Goal: Register for event/course

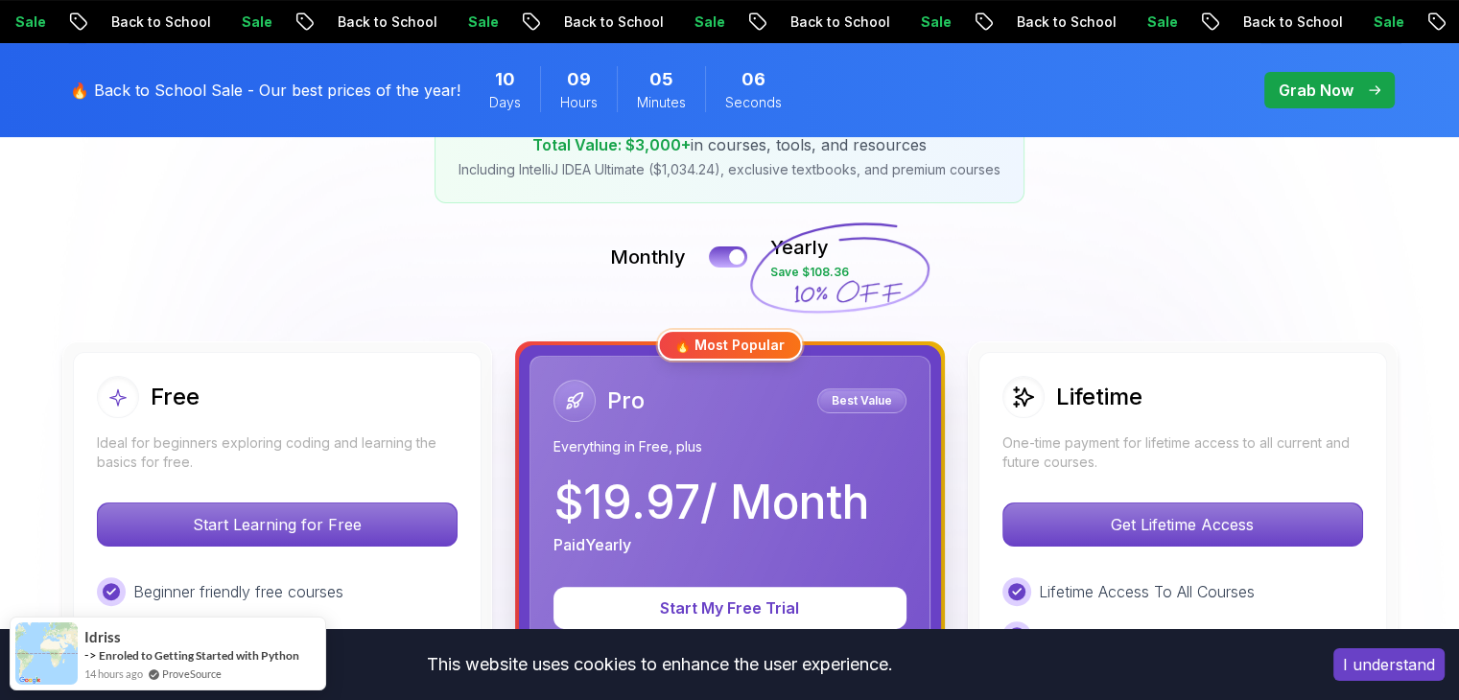
scroll to position [361, 0]
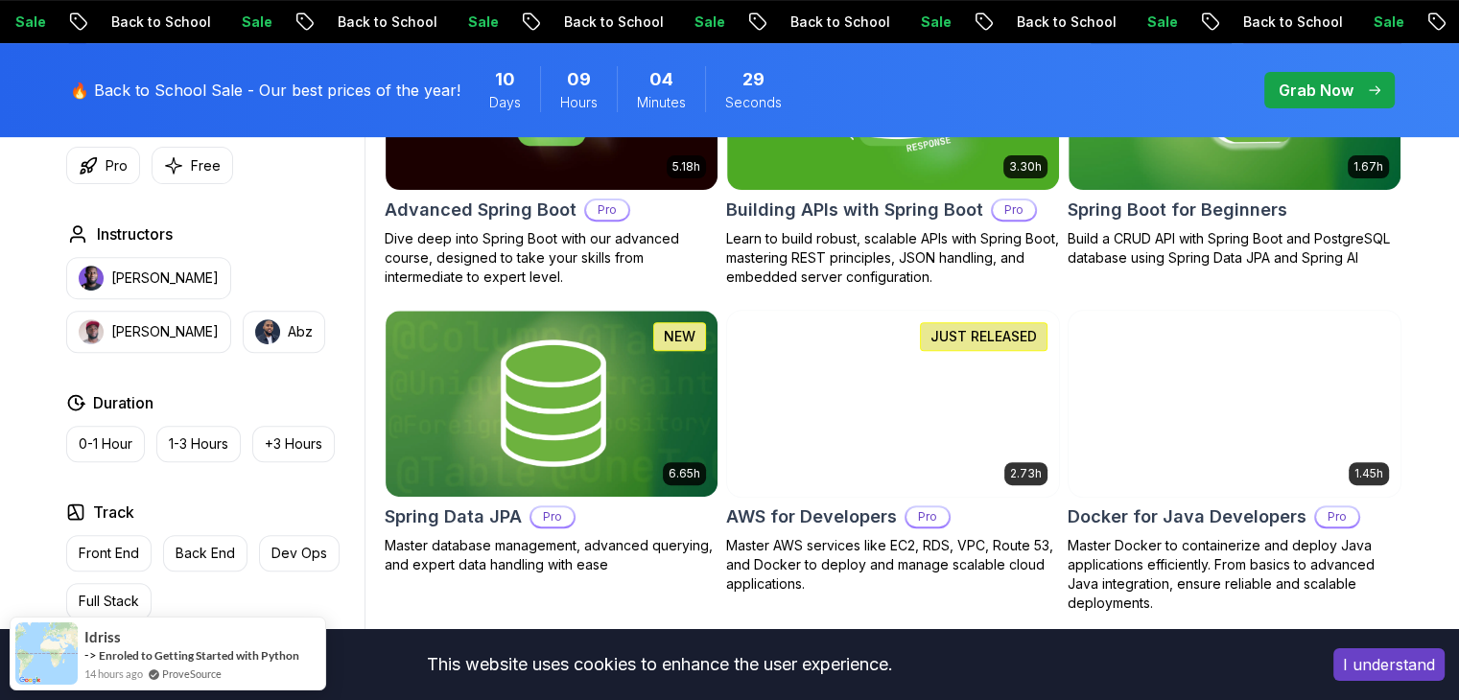
scroll to position [717, 0]
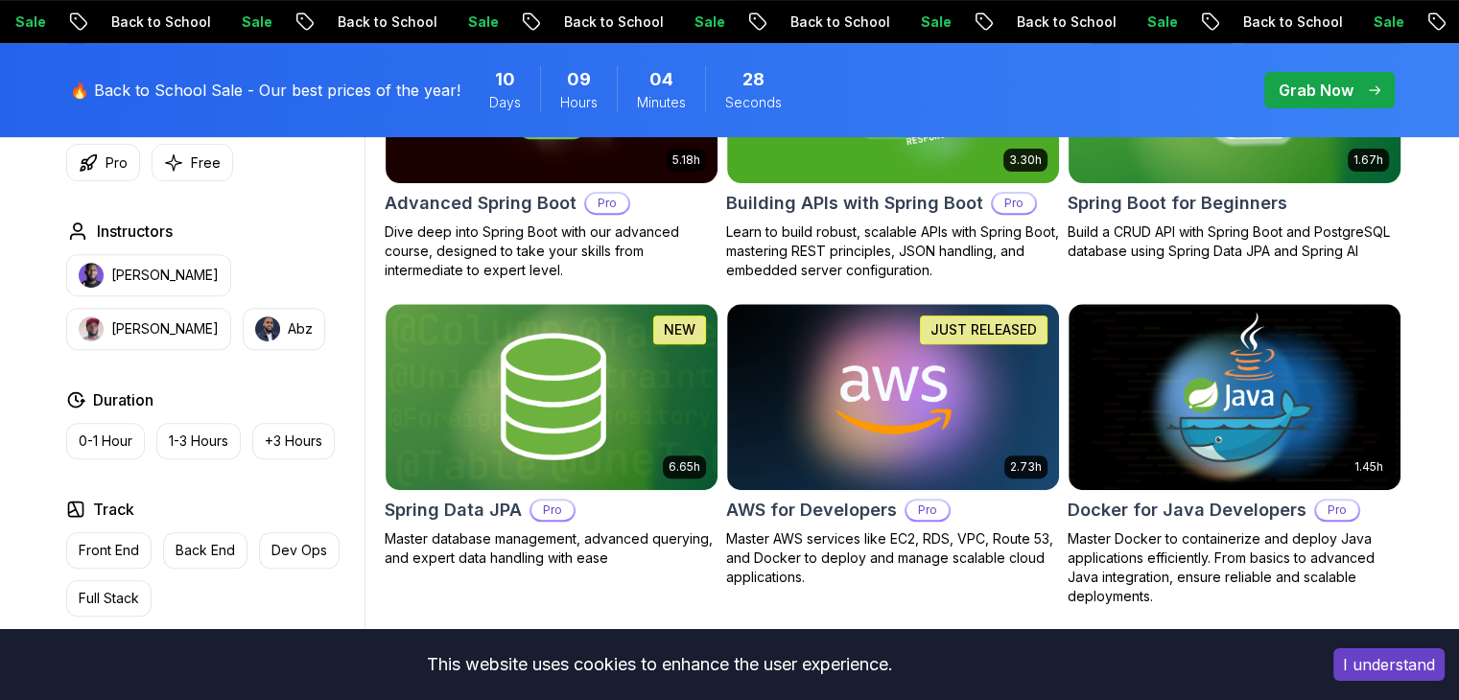
click at [1299, 154] on img at bounding box center [1234, 89] width 348 height 195
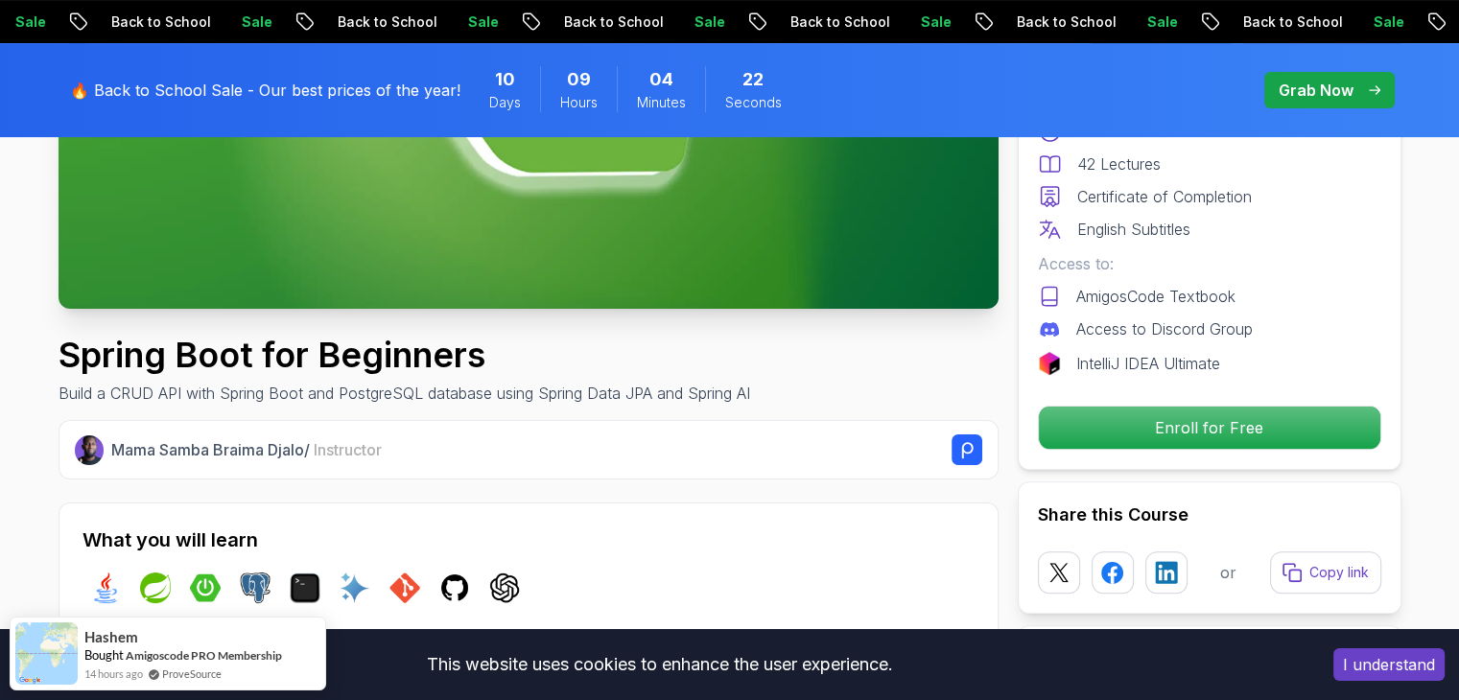
scroll to position [483, 0]
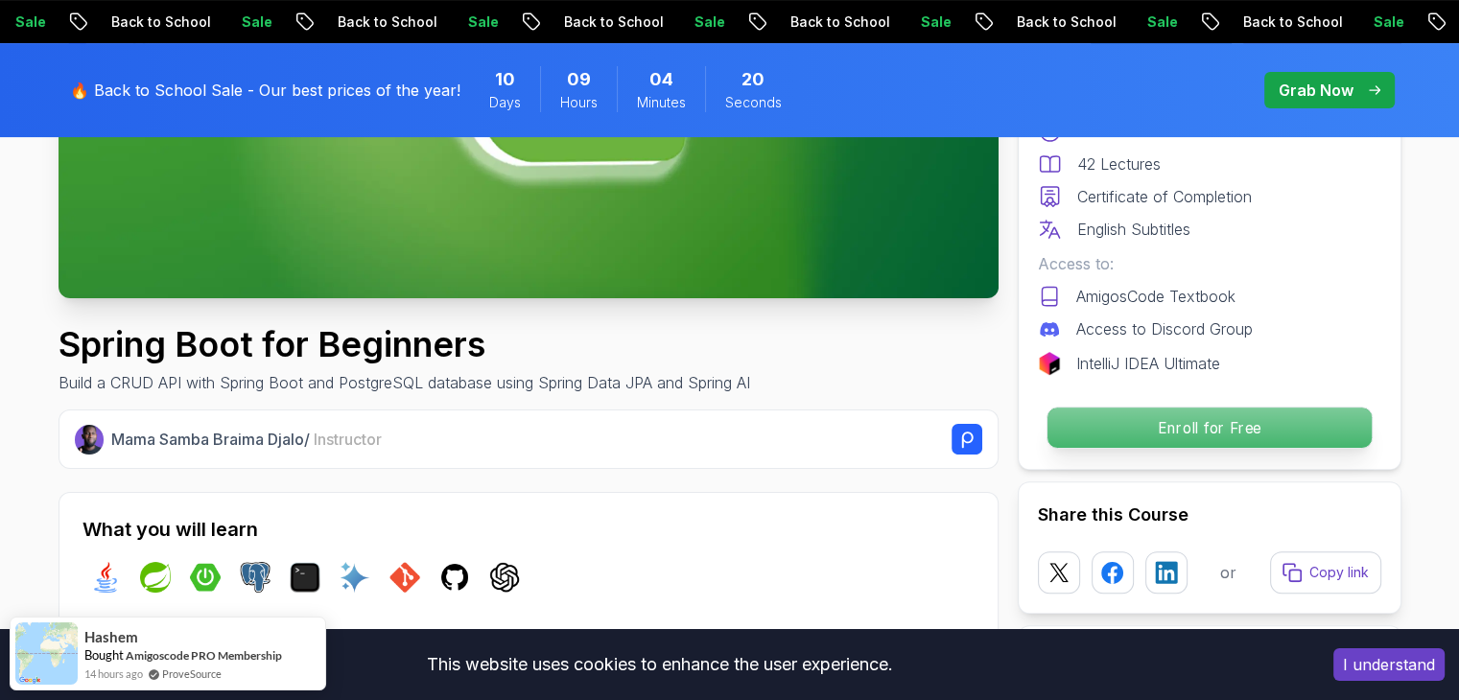
click at [1188, 424] on p "Enroll for Free" at bounding box center [1209, 428] width 324 height 40
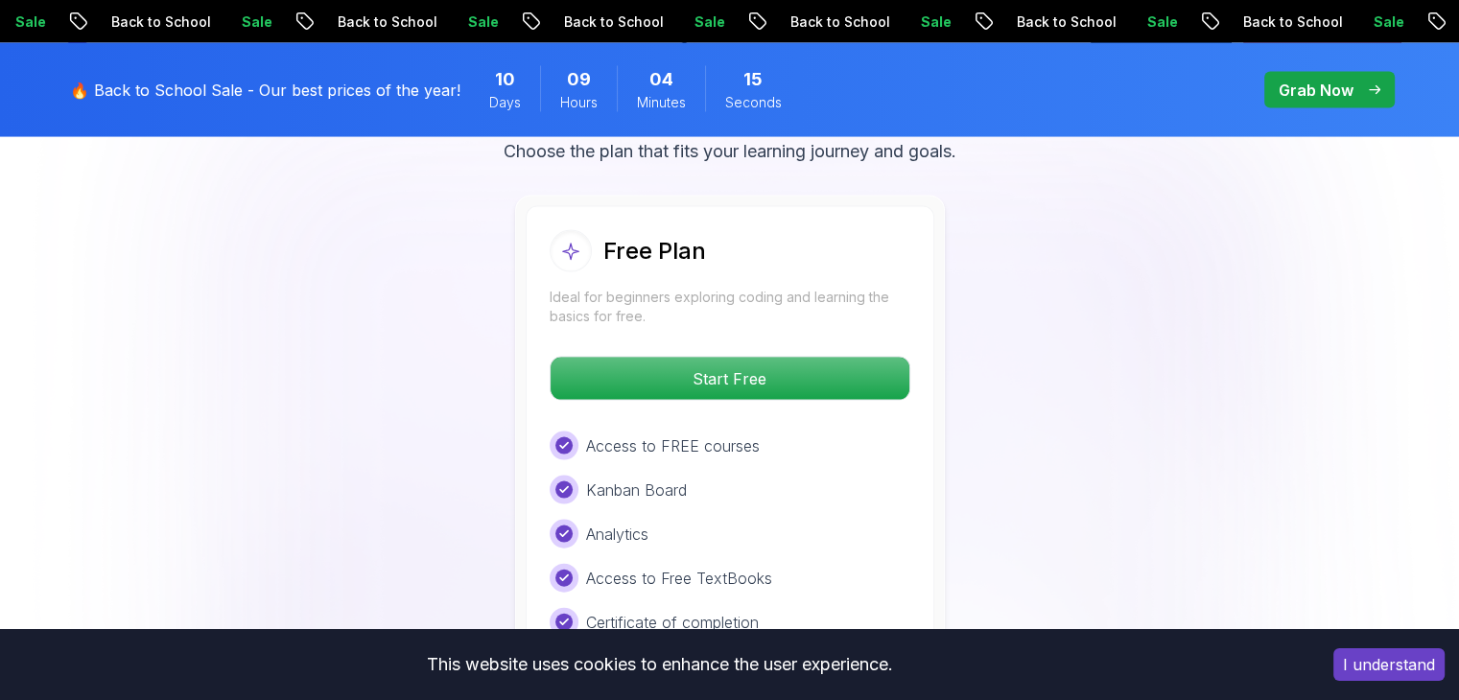
scroll to position [4015, 0]
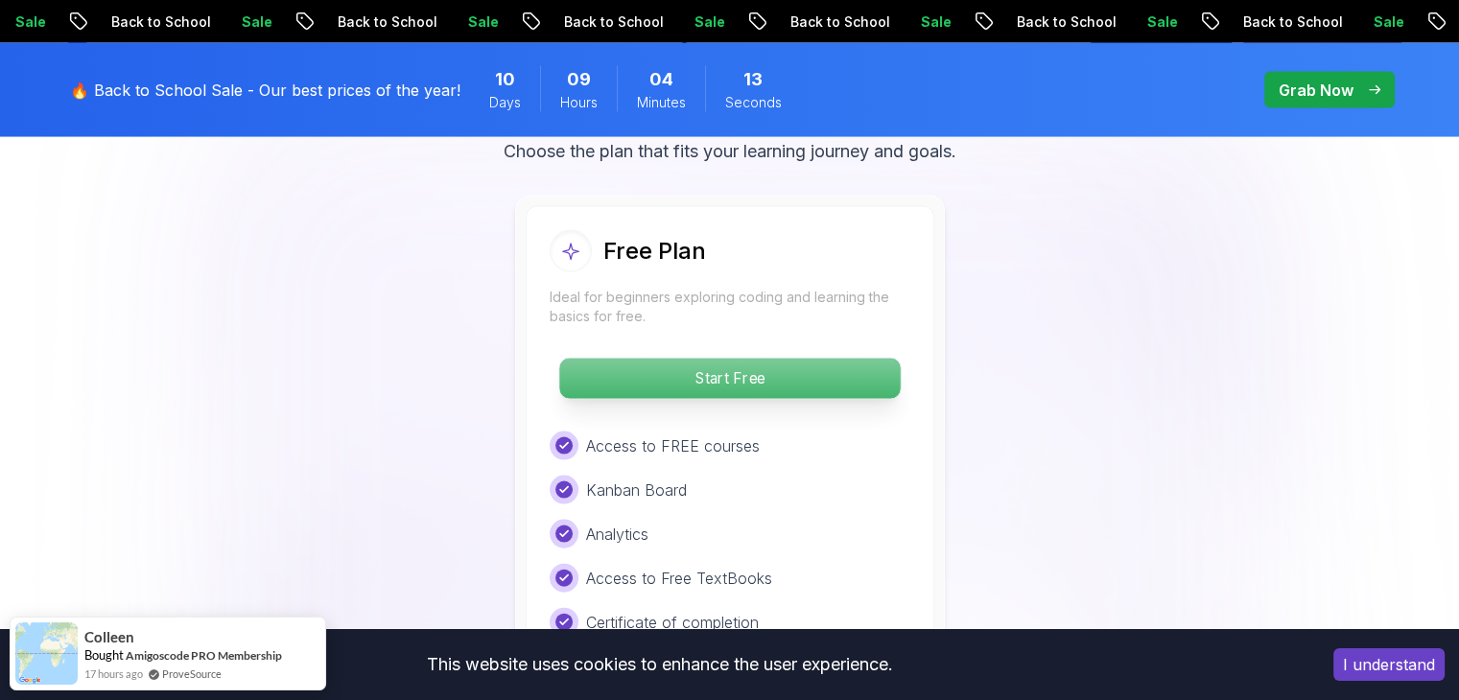
click at [722, 359] on p "Start Free" at bounding box center [729, 379] width 341 height 40
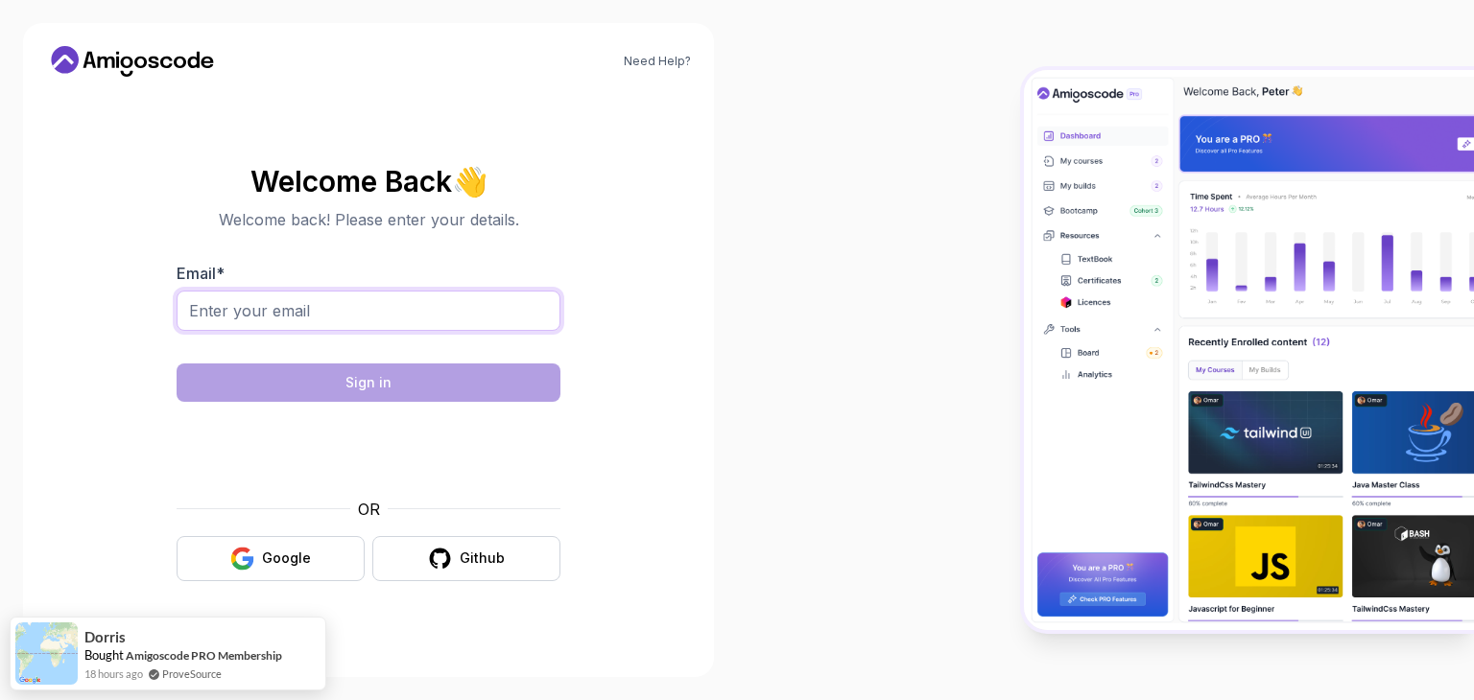
click at [300, 306] on input "Email *" at bounding box center [369, 311] width 384 height 40
click at [493, 320] on input "seepanavallabhanarayana@gmail.com" at bounding box center [369, 311] width 384 height 40
type input "seepanavallabhanarayana@gmail.com"
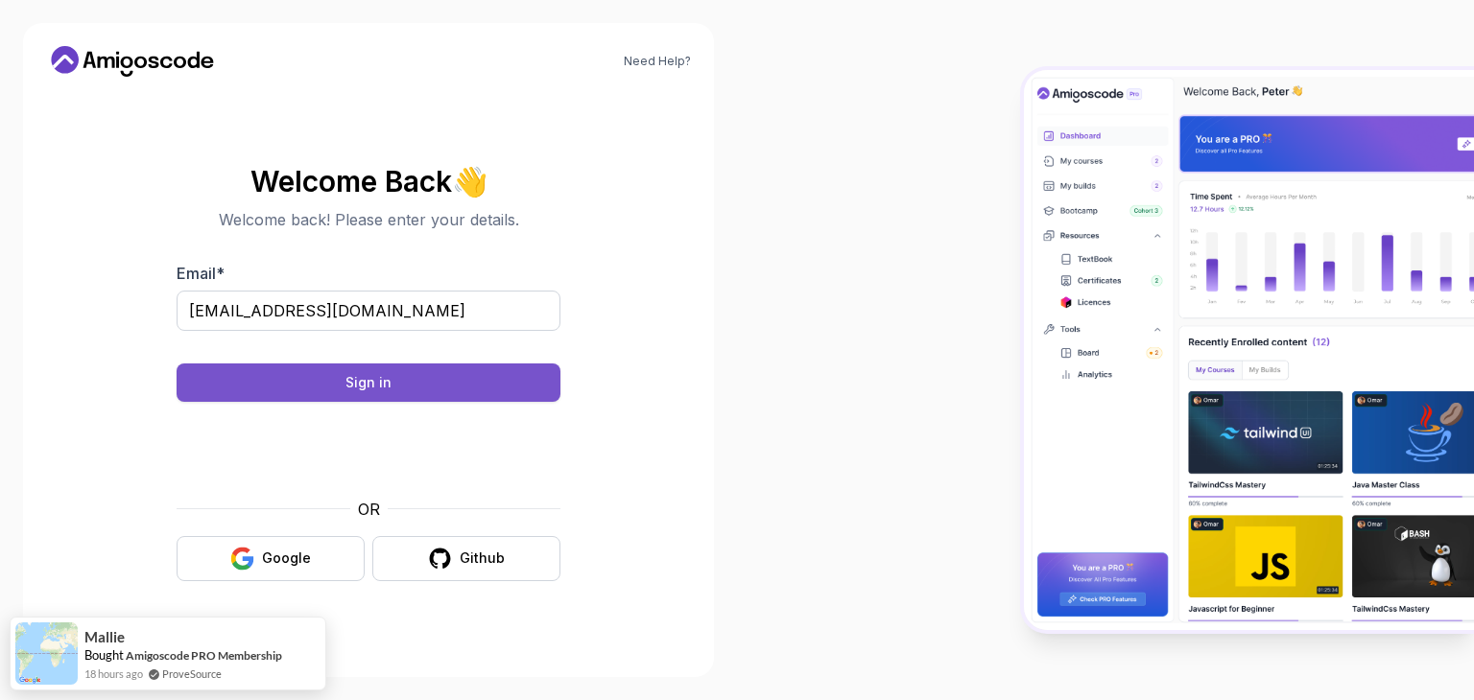
click at [487, 379] on button "Sign in" at bounding box center [369, 383] width 384 height 38
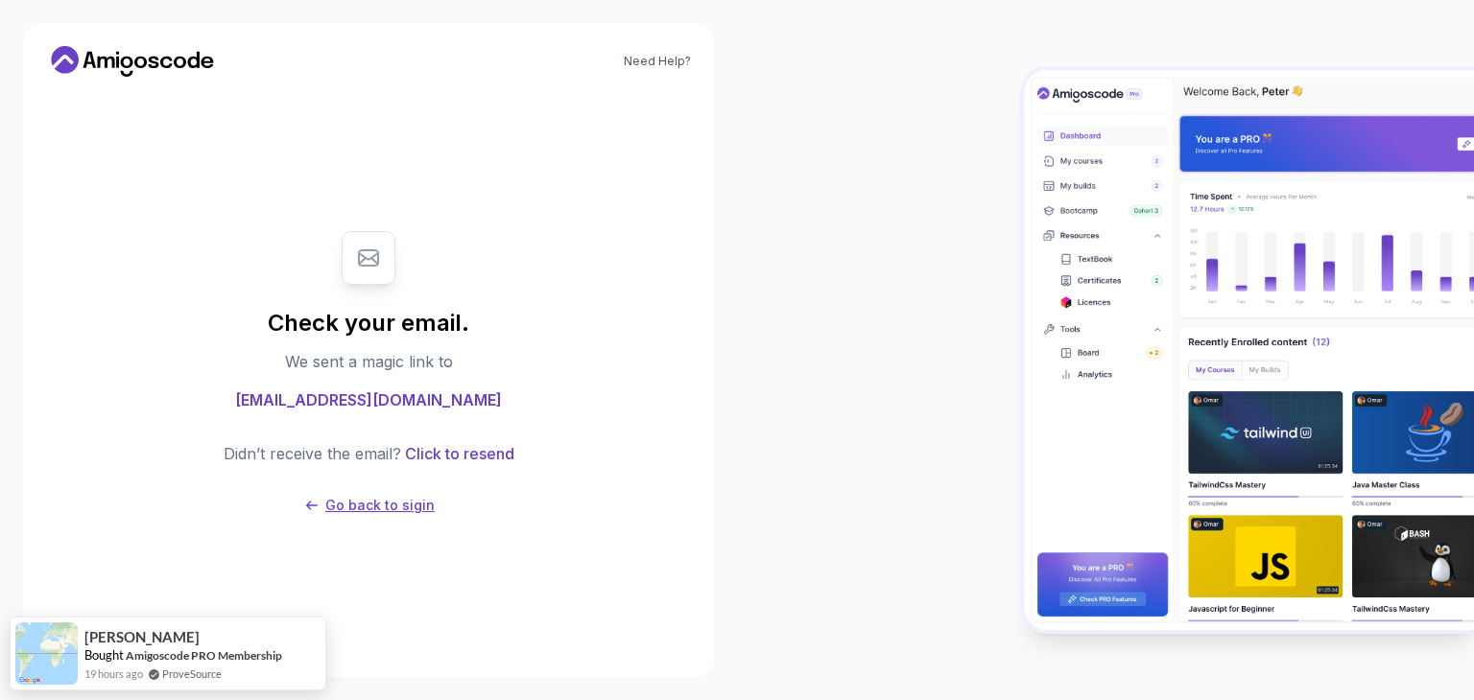
click at [419, 496] on p "Go back to sigin" at bounding box center [379, 505] width 109 height 19
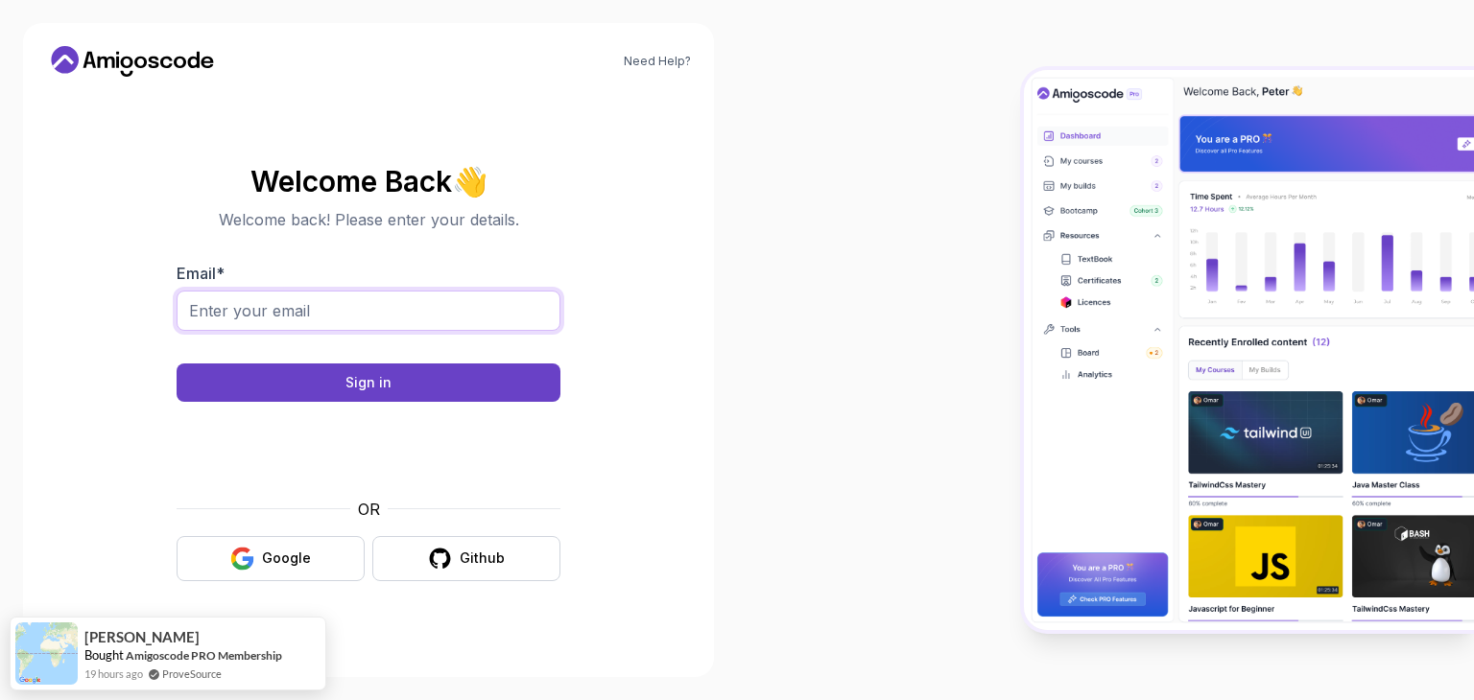
click at [236, 308] on input "Email *" at bounding box center [369, 311] width 384 height 40
type input "seepanavallabhanarayana@gmail.com"
click at [296, 565] on div "Google" at bounding box center [286, 558] width 49 height 19
